Goal: Transaction & Acquisition: Purchase product/service

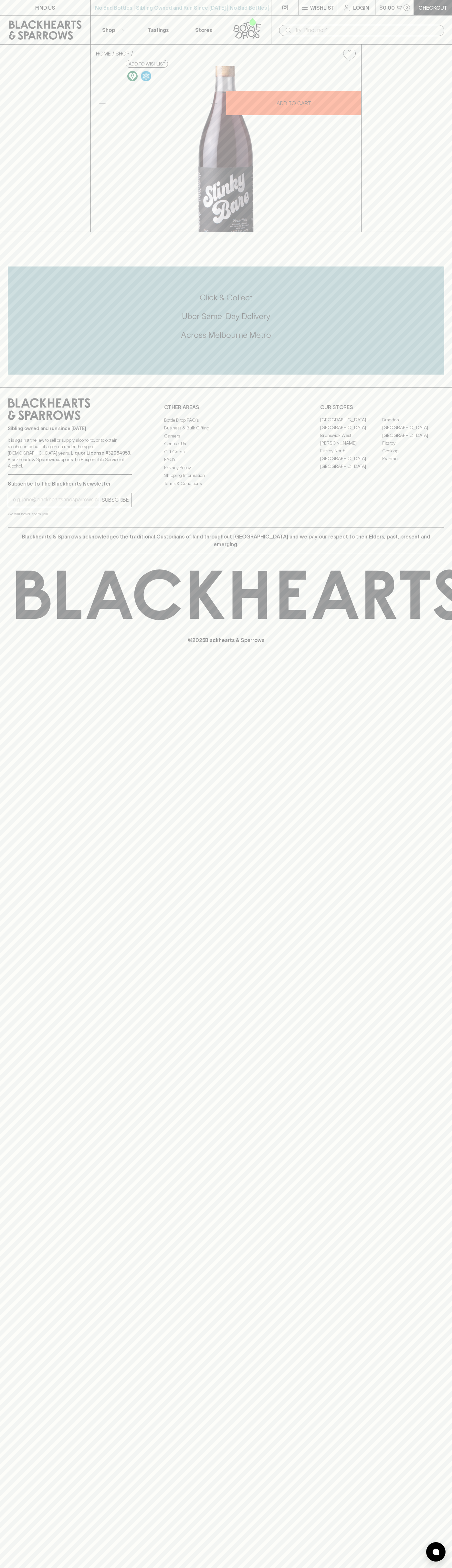
click at [20, 24] on icon at bounding box center [45, 30] width 80 height 20
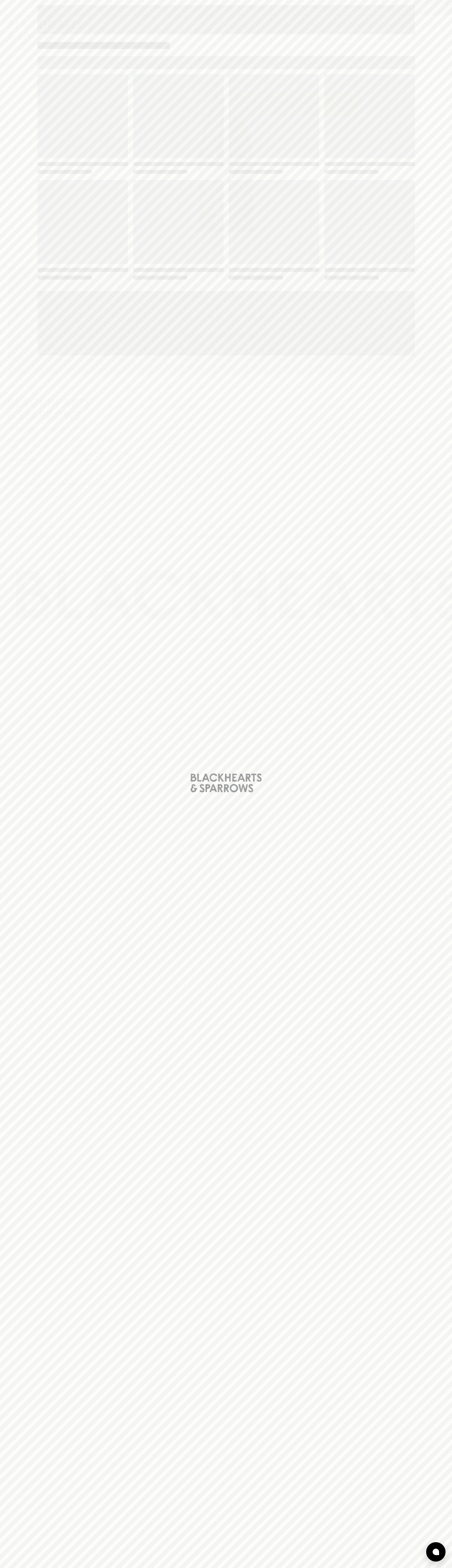
click at [235, 1568] on html "FIND US | No Bad Bottles | Sibling Owned and Run Since 2006 | No Bad Bottles | …" at bounding box center [226, 784] width 452 height 1568
click at [12, 1052] on div "Loading" at bounding box center [226, 784] width 452 height 1568
